Goal: Complete application form

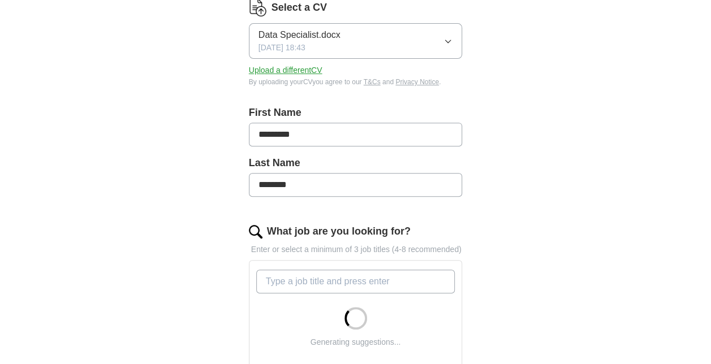
scroll to position [226, 0]
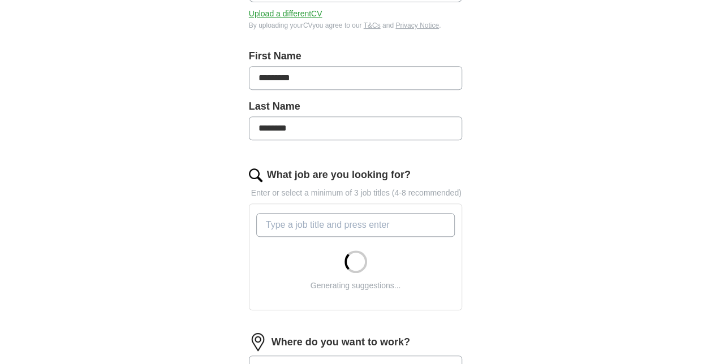
click at [354, 221] on input "What job are you looking for?" at bounding box center [355, 225] width 199 height 24
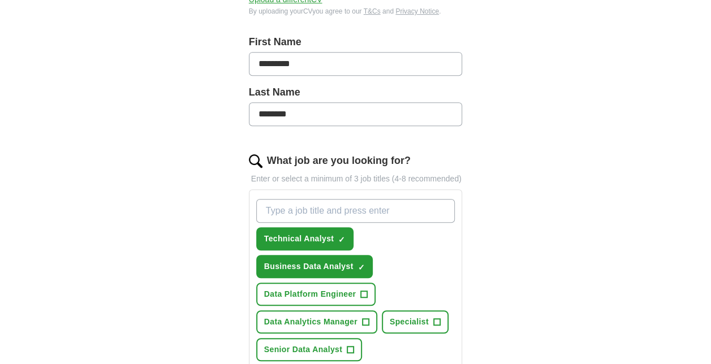
scroll to position [283, 0]
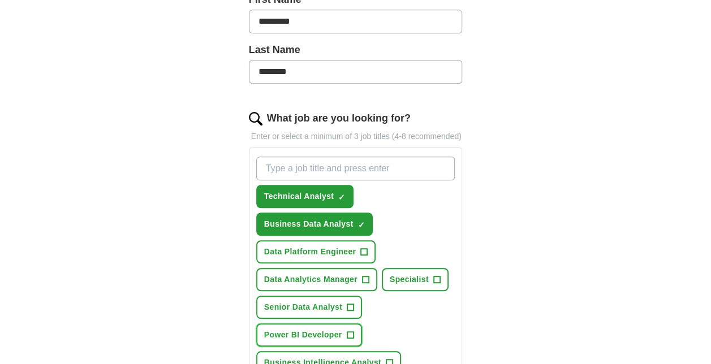
click at [350, 334] on span "+" at bounding box center [350, 335] width 7 height 9
click at [351, 306] on span "+" at bounding box center [350, 307] width 7 height 9
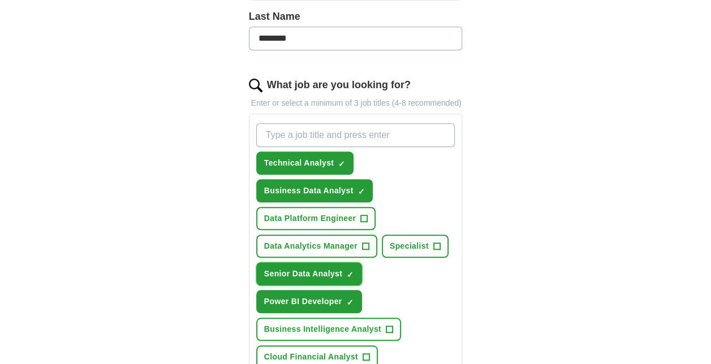
scroll to position [339, 0]
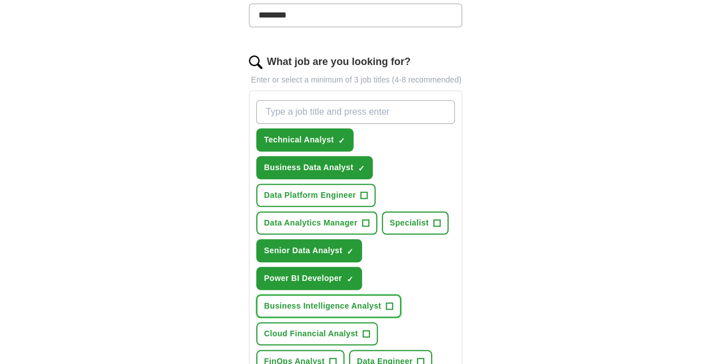
click at [388, 303] on span "+" at bounding box center [389, 306] width 7 height 9
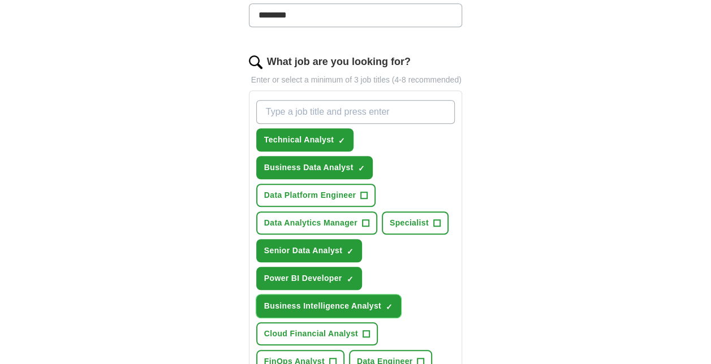
scroll to position [396, 0]
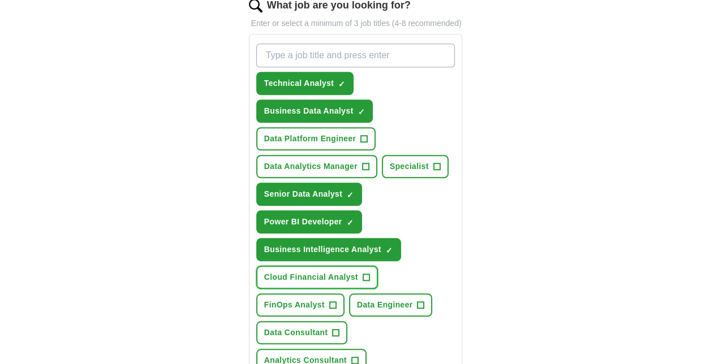
drag, startPoint x: 366, startPoint y: 275, endPoint x: 388, endPoint y: 274, distance: 22.7
click at [366, 275] on span "+" at bounding box center [366, 277] width 7 height 9
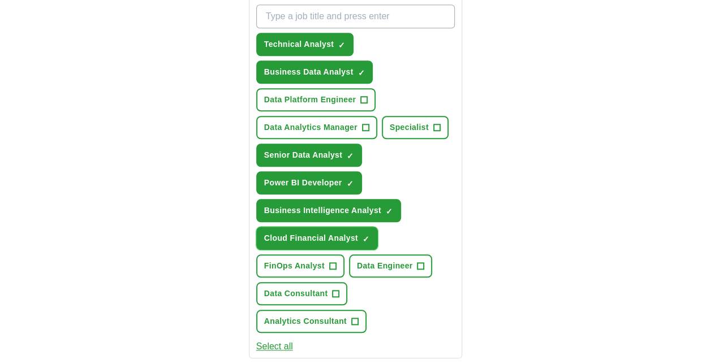
scroll to position [453, 0]
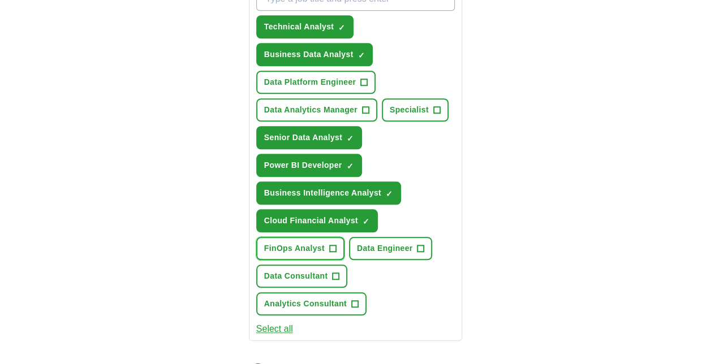
click at [331, 247] on span "+" at bounding box center [332, 248] width 7 height 9
click at [421, 246] on span "+" at bounding box center [421, 248] width 7 height 9
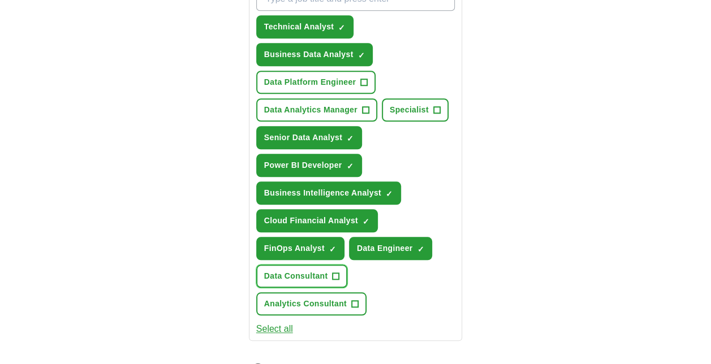
click at [329, 275] on button "Data Consultant +" at bounding box center [302, 276] width 92 height 23
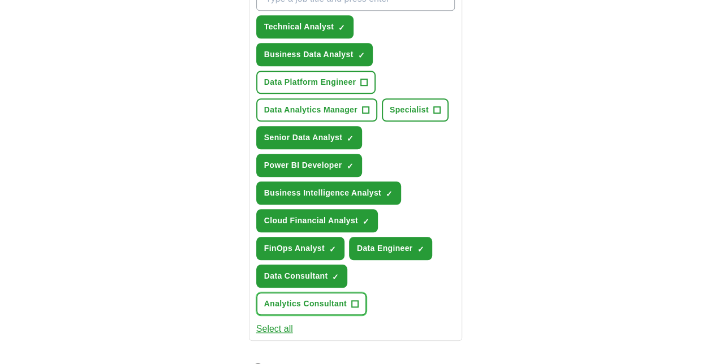
click at [339, 303] on span "Analytics Consultant" at bounding box center [305, 304] width 83 height 12
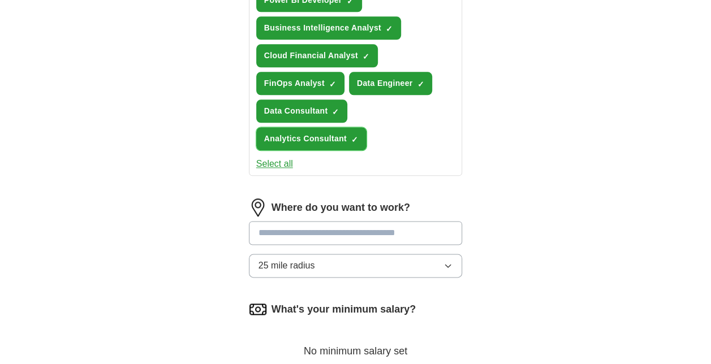
scroll to position [622, 0]
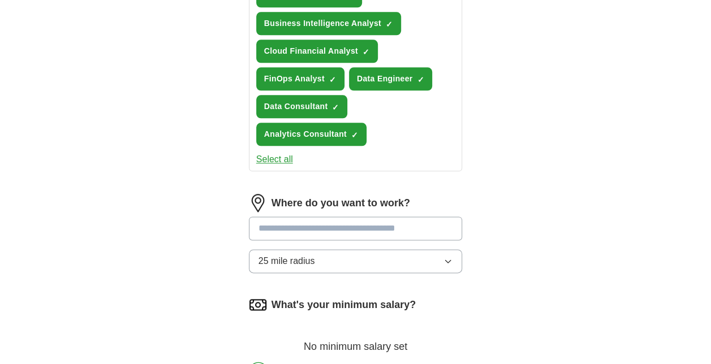
click at [330, 229] on input at bounding box center [356, 229] width 214 height 24
type input "******"
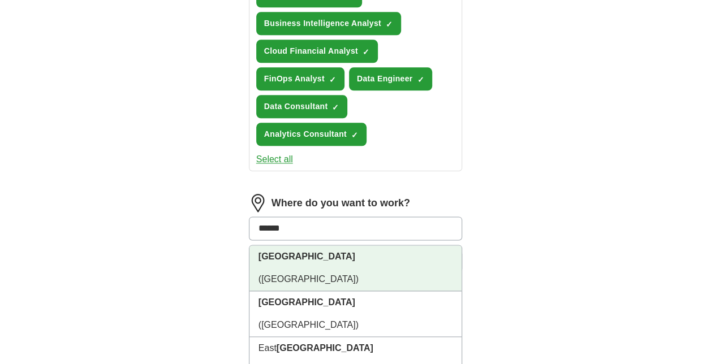
click at [291, 258] on li "[GEOGRAPHIC_DATA] ([GEOGRAPHIC_DATA])" at bounding box center [356, 269] width 213 height 46
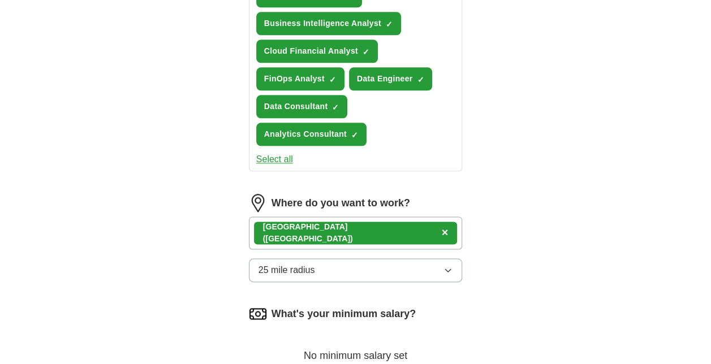
click at [442, 230] on span "×" at bounding box center [445, 232] width 7 height 12
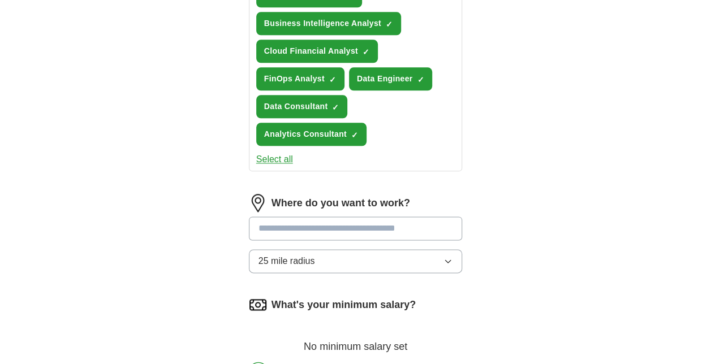
click at [349, 223] on input at bounding box center [356, 229] width 214 height 24
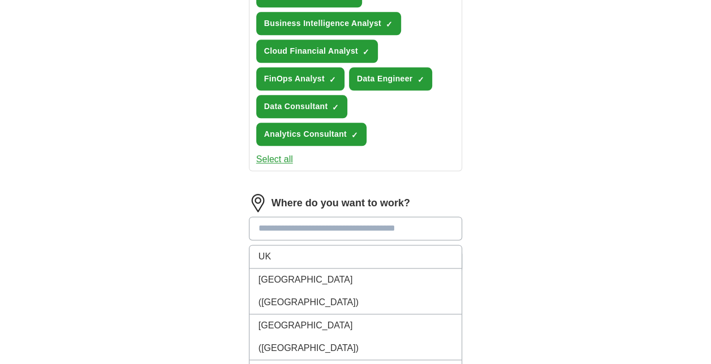
type input "*"
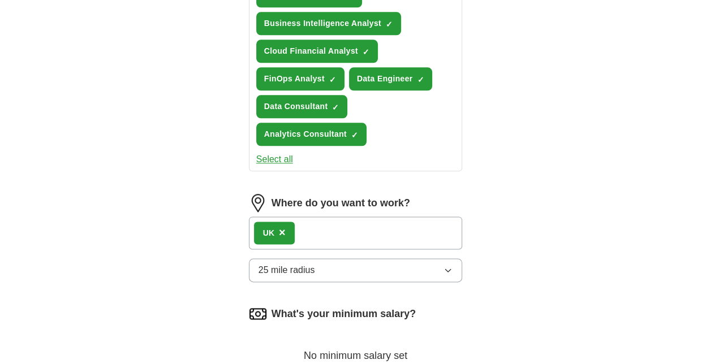
click at [326, 239] on div "UK ×" at bounding box center [356, 233] width 214 height 33
click at [321, 225] on div "UK ×" at bounding box center [356, 233] width 214 height 33
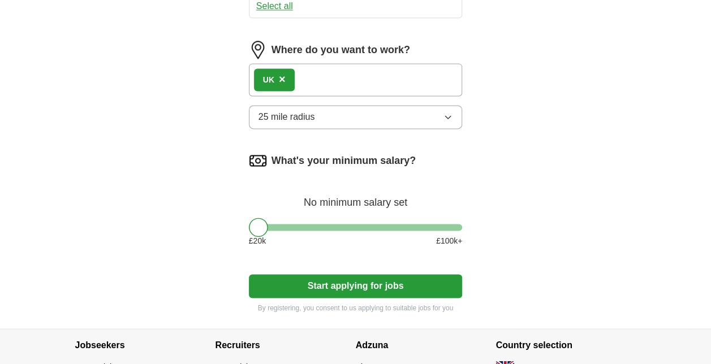
scroll to position [792, 0]
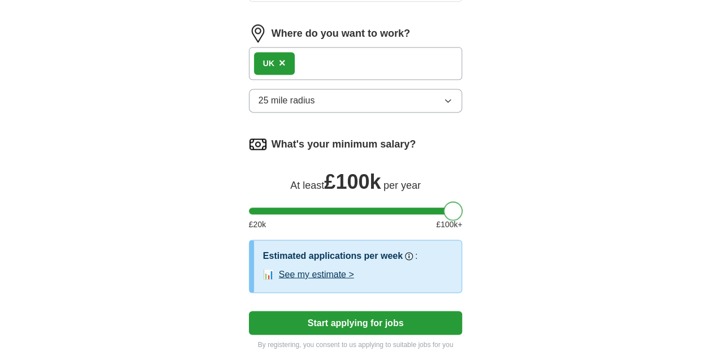
drag, startPoint x: 261, startPoint y: 210, endPoint x: 457, endPoint y: 211, distance: 195.8
click at [457, 211] on div at bounding box center [453, 210] width 19 height 19
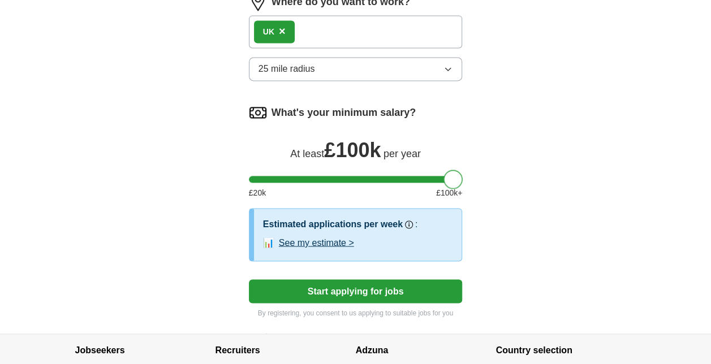
scroll to position [849, 0]
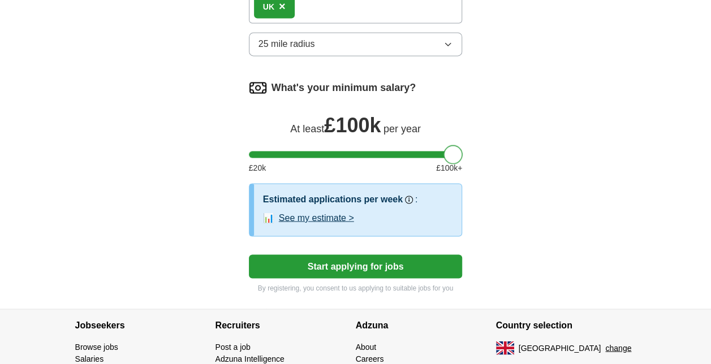
click at [363, 262] on button "Start applying for jobs" at bounding box center [356, 267] width 214 height 24
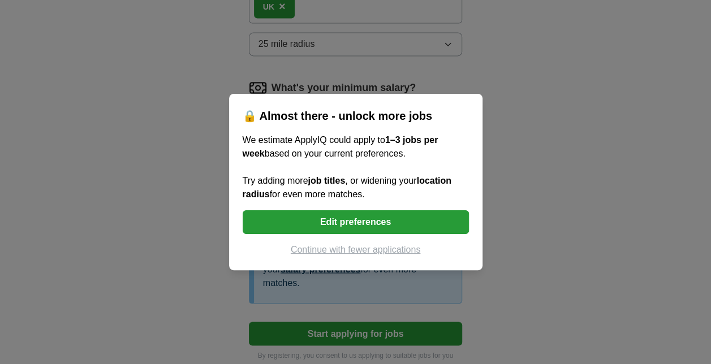
click at [368, 224] on button "Edit preferences" at bounding box center [356, 222] width 226 height 24
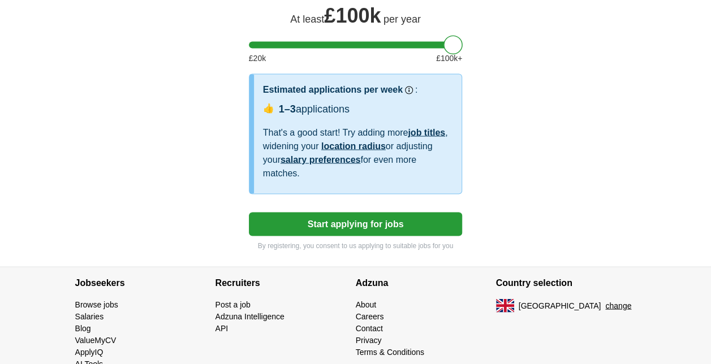
scroll to position [962, 0]
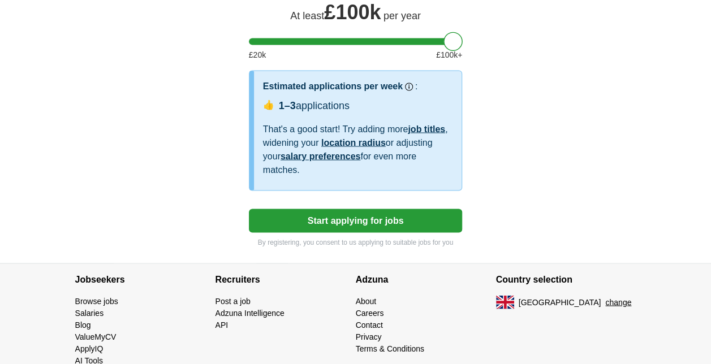
click at [360, 213] on button "Start applying for jobs" at bounding box center [356, 221] width 214 height 24
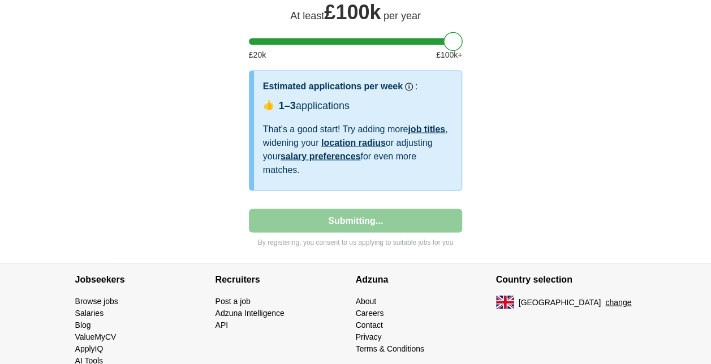
select select "**"
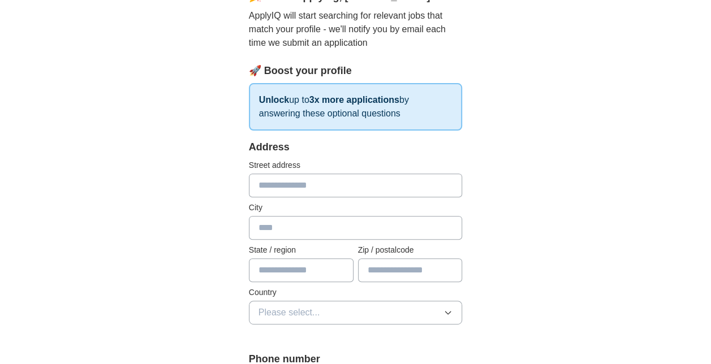
scroll to position [113, 0]
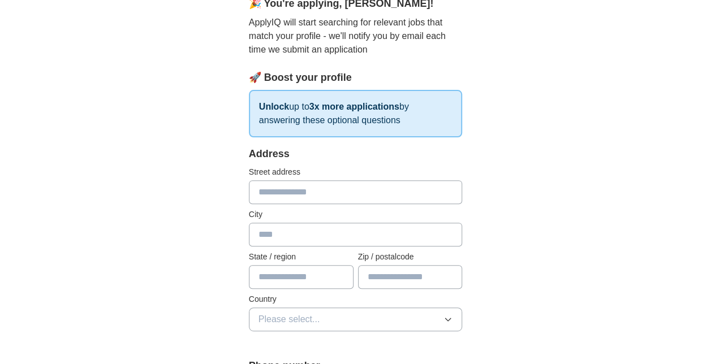
click at [315, 194] on input "text" at bounding box center [356, 192] width 214 height 24
type input "**********"
type input "******"
type input "*******"
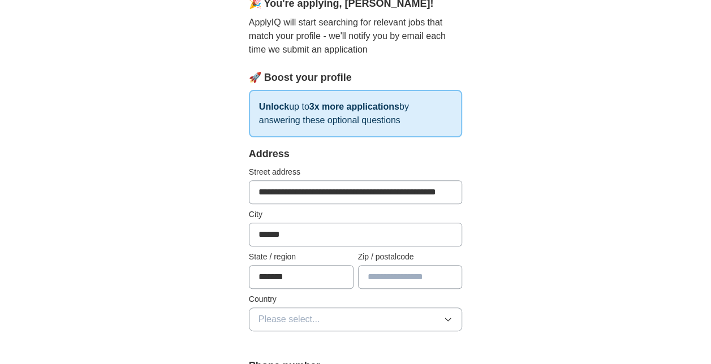
type input "******"
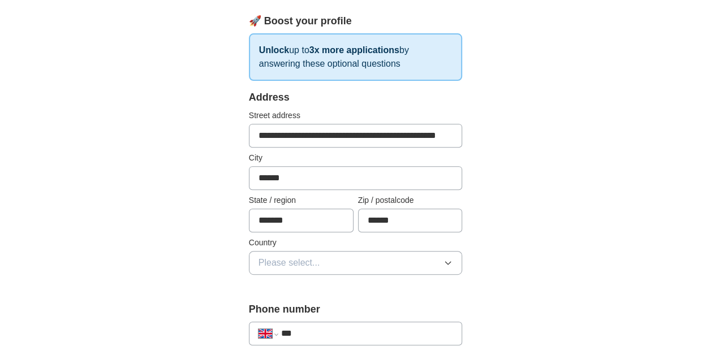
click at [352, 256] on button "Please select..." at bounding box center [356, 263] width 214 height 24
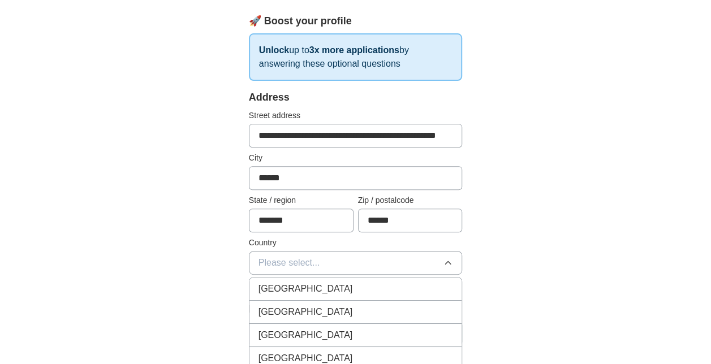
click at [329, 284] on div "[GEOGRAPHIC_DATA]" at bounding box center [356, 289] width 195 height 14
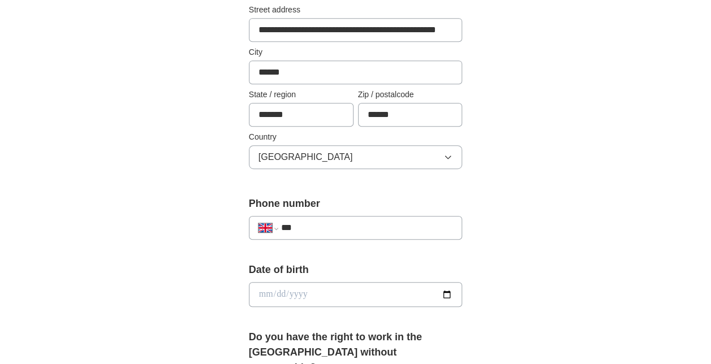
scroll to position [283, 0]
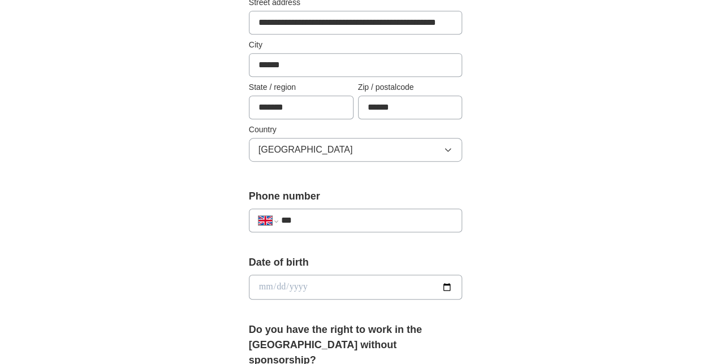
click at [316, 221] on input "***" at bounding box center [367, 221] width 172 height 14
type input "**********"
click at [334, 283] on input "date" at bounding box center [356, 287] width 214 height 25
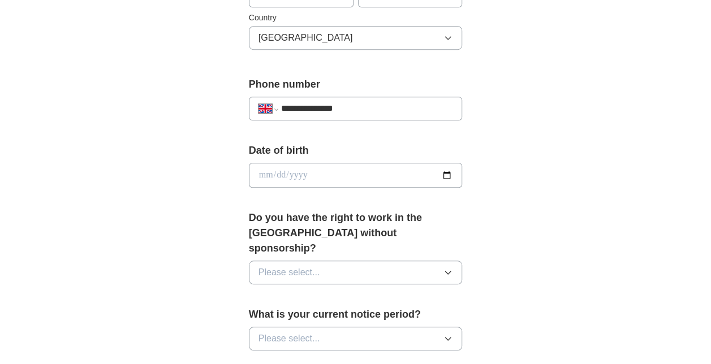
scroll to position [396, 0]
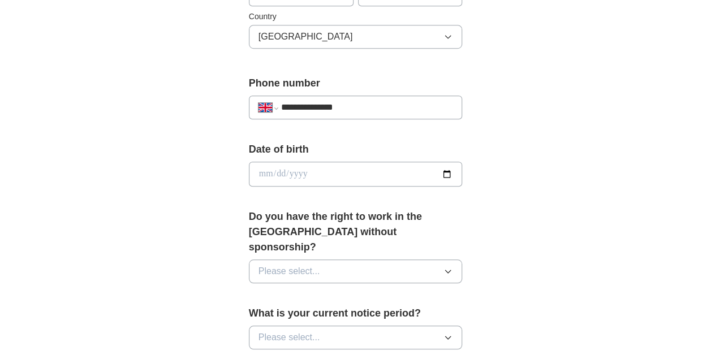
click at [366, 260] on button "Please select..." at bounding box center [356, 272] width 214 height 24
click at [339, 291] on div "Yes" at bounding box center [356, 298] width 195 height 14
click at [362, 326] on button "Please select..." at bounding box center [356, 338] width 214 height 24
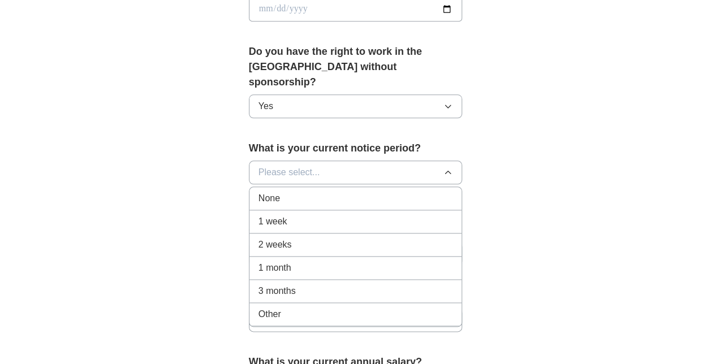
scroll to position [566, 0]
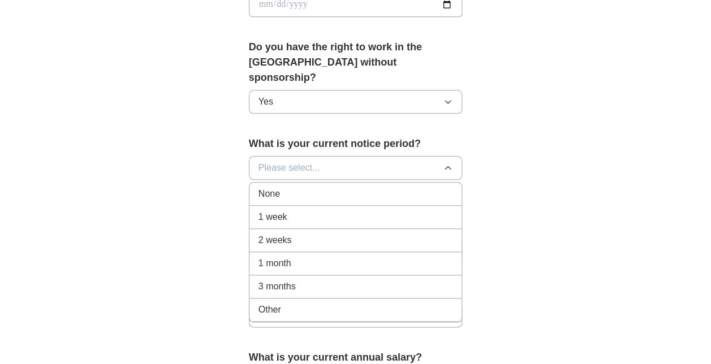
click at [285, 187] on div "None" at bounding box center [356, 194] width 195 height 14
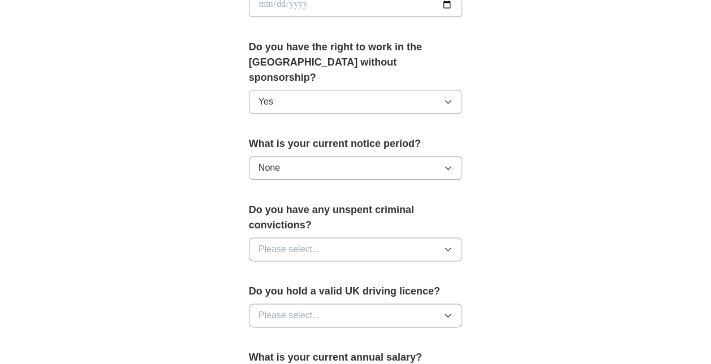
click at [377, 238] on button "Please select..." at bounding box center [356, 250] width 214 height 24
click at [333, 287] on li "No" at bounding box center [356, 298] width 213 height 23
click at [330, 304] on button "Please select..." at bounding box center [356, 316] width 214 height 24
click at [310, 335] on div "Yes" at bounding box center [356, 342] width 195 height 14
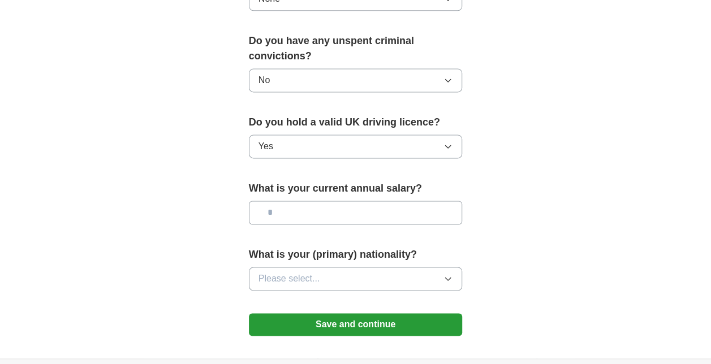
scroll to position [736, 0]
click at [325, 267] on button "Please select..." at bounding box center [356, 279] width 214 height 24
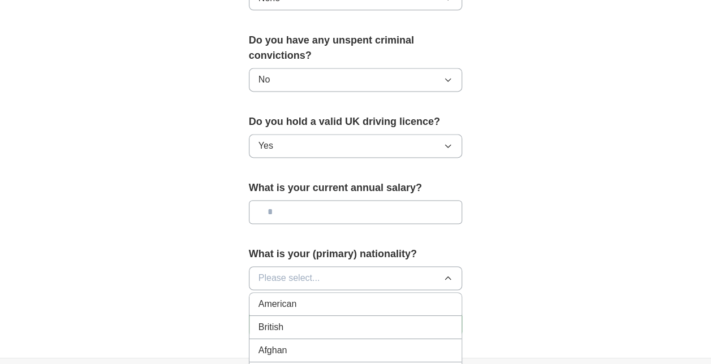
click at [294, 321] on div "British" at bounding box center [356, 328] width 195 height 14
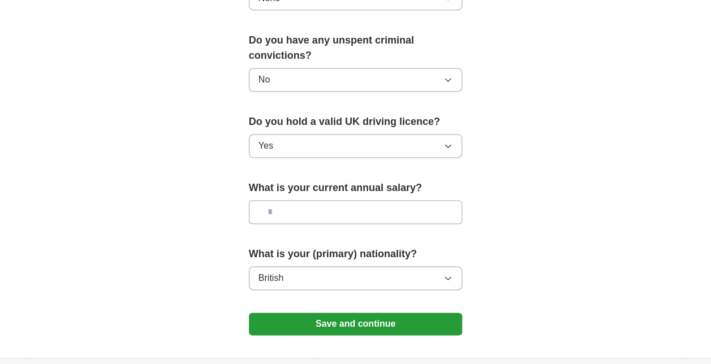
click at [367, 313] on button "Save and continue" at bounding box center [356, 324] width 214 height 23
